Goal: Information Seeking & Learning: Learn about a topic

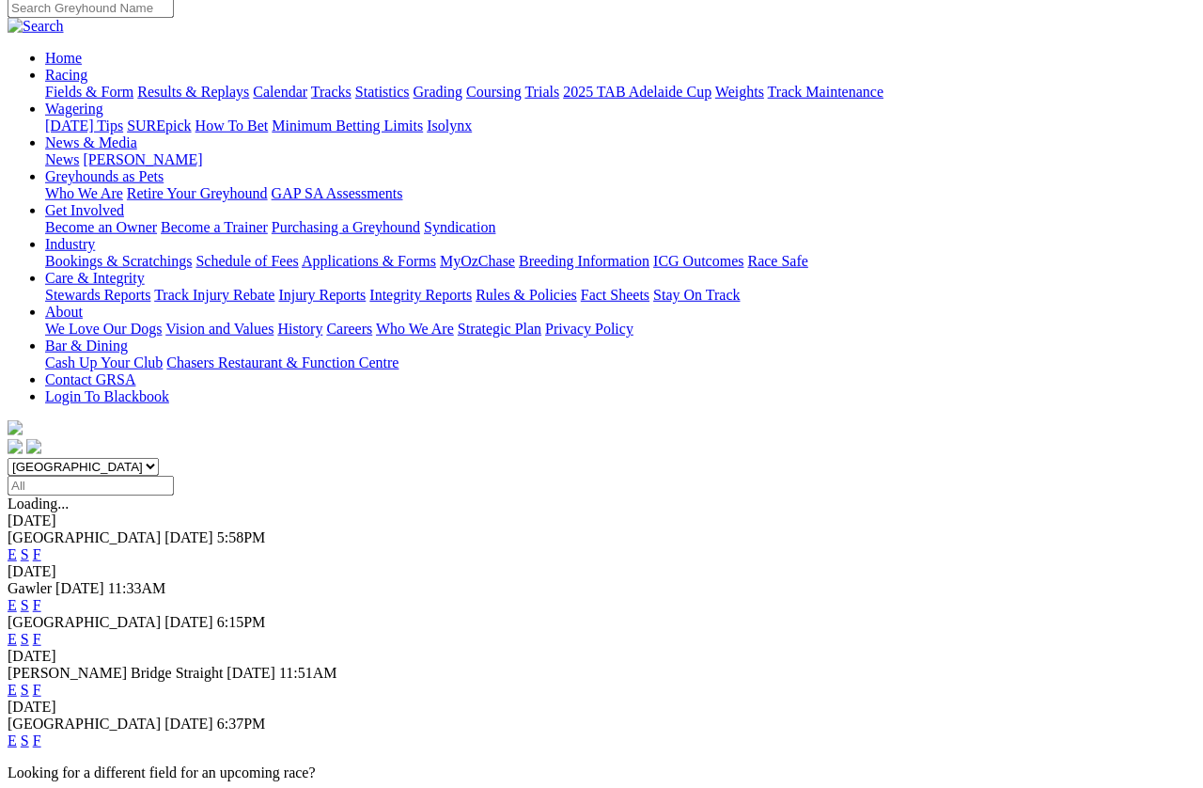
scroll to position [155, 0]
click at [17, 701] on link "E" at bounding box center [12, 740] width 9 height 16
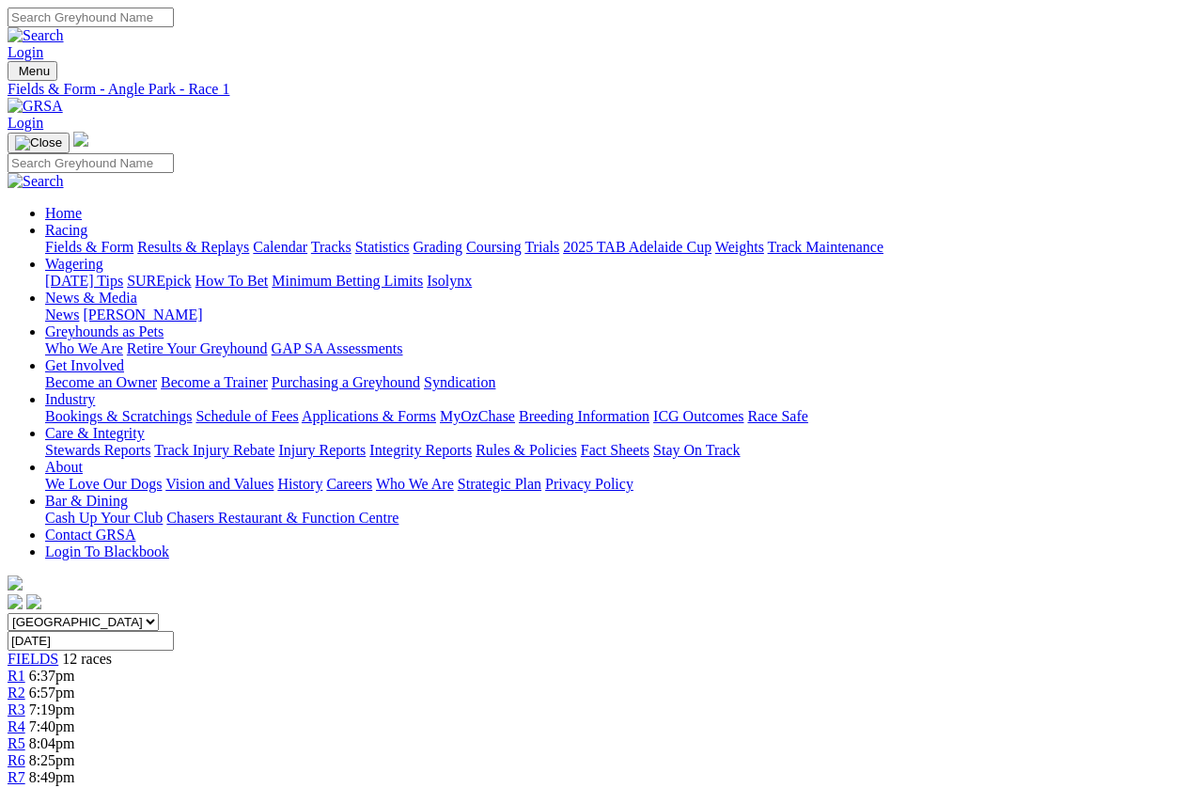
scroll to position [11, 0]
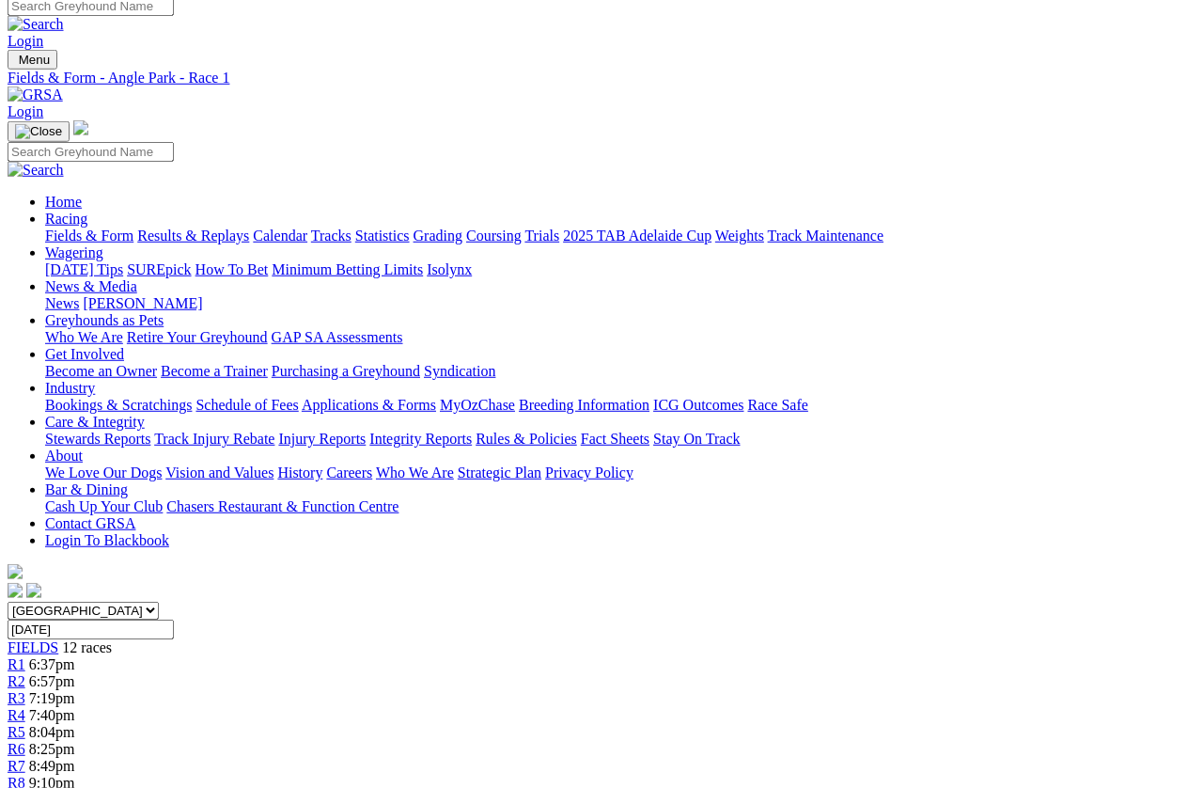
click at [25, 673] on link "R2" at bounding box center [17, 681] width 18 height 16
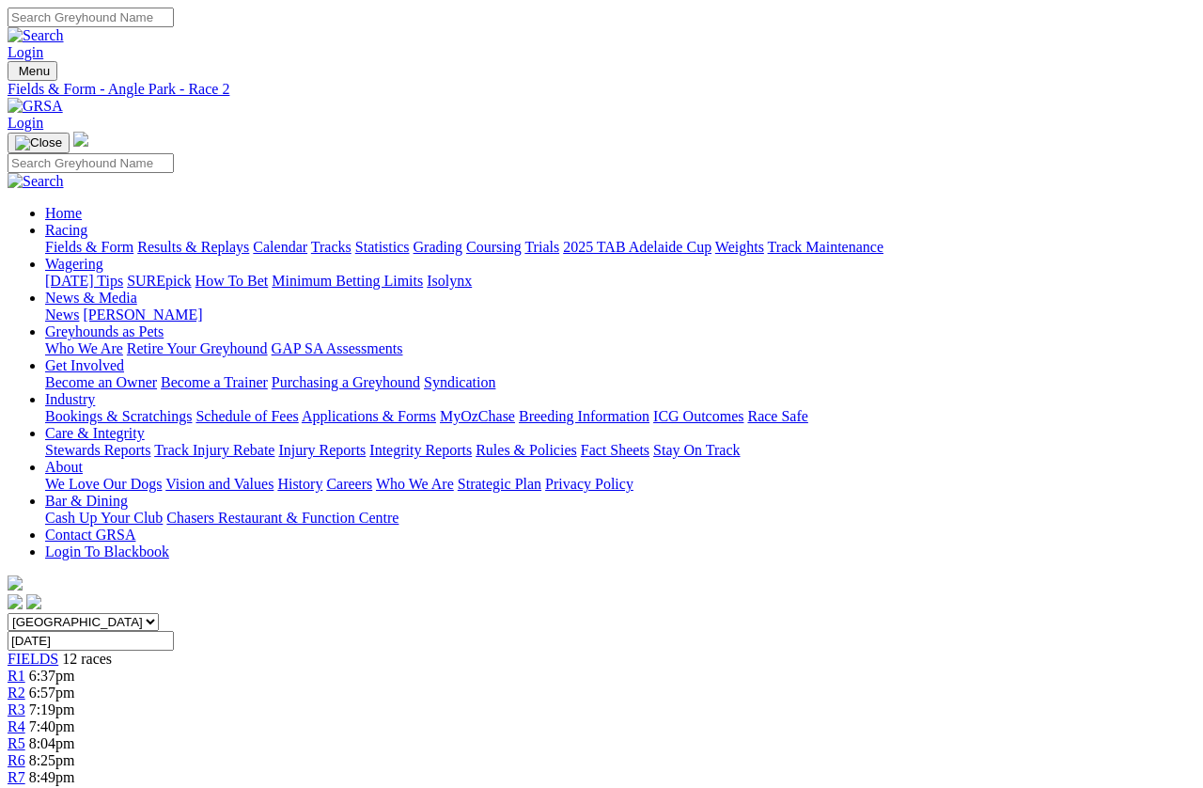
click at [75, 701] on span "7:19pm" at bounding box center [52, 709] width 46 height 16
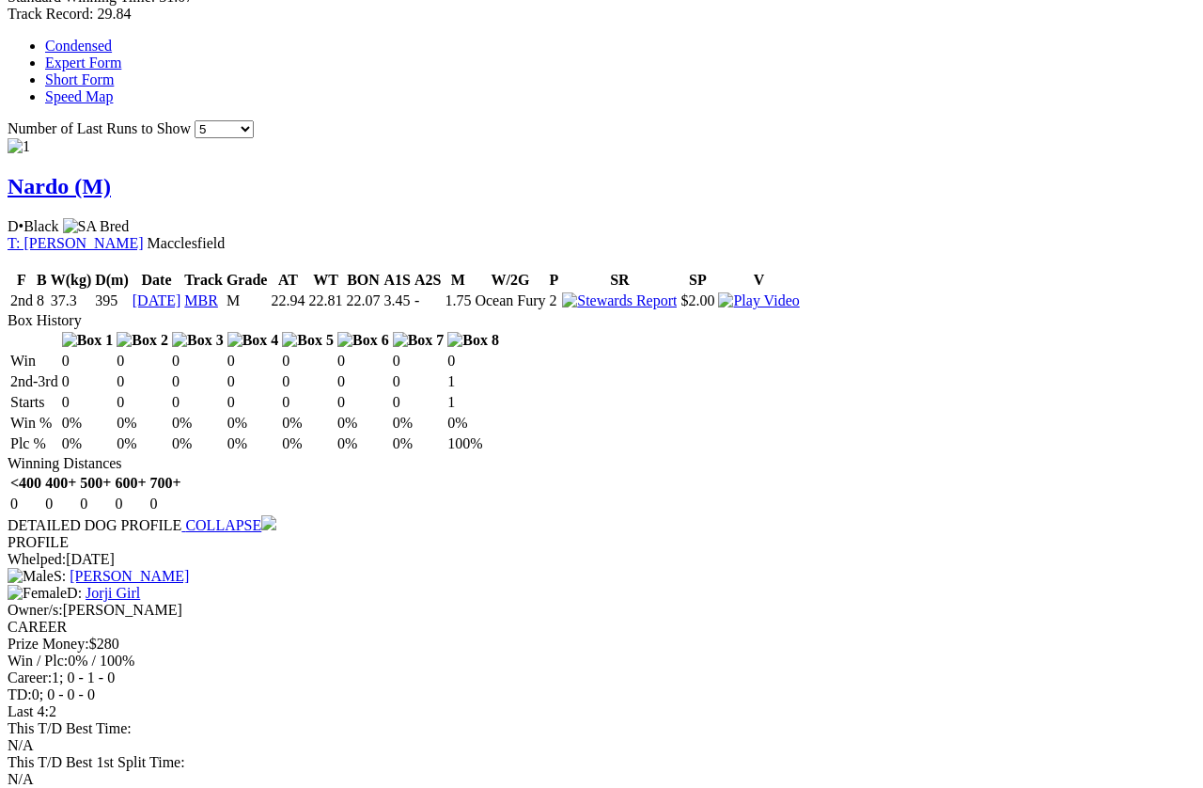
scroll to position [1640, 0]
